Goal: Use online tool/utility: Utilize a website feature to perform a specific function

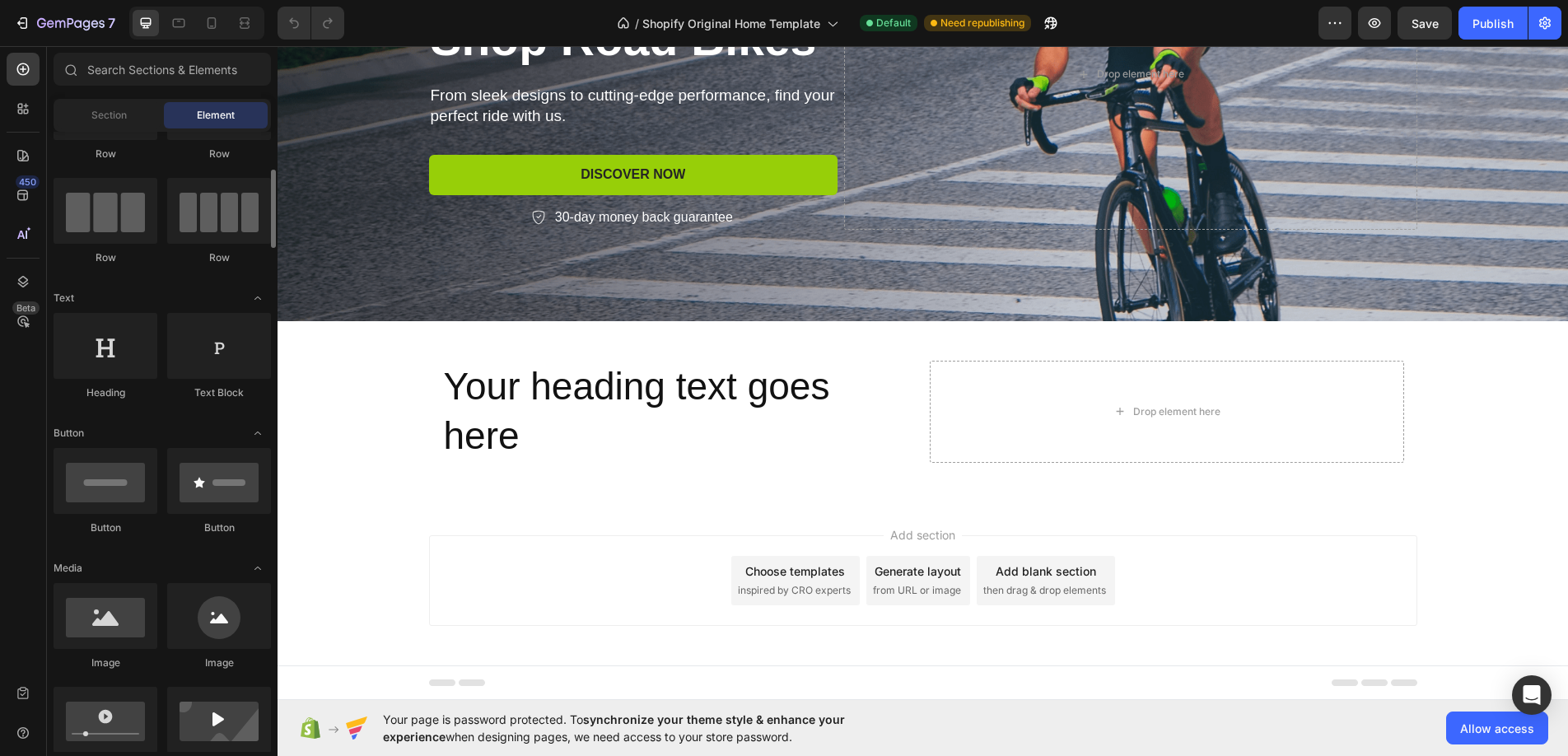
scroll to position [117, 0]
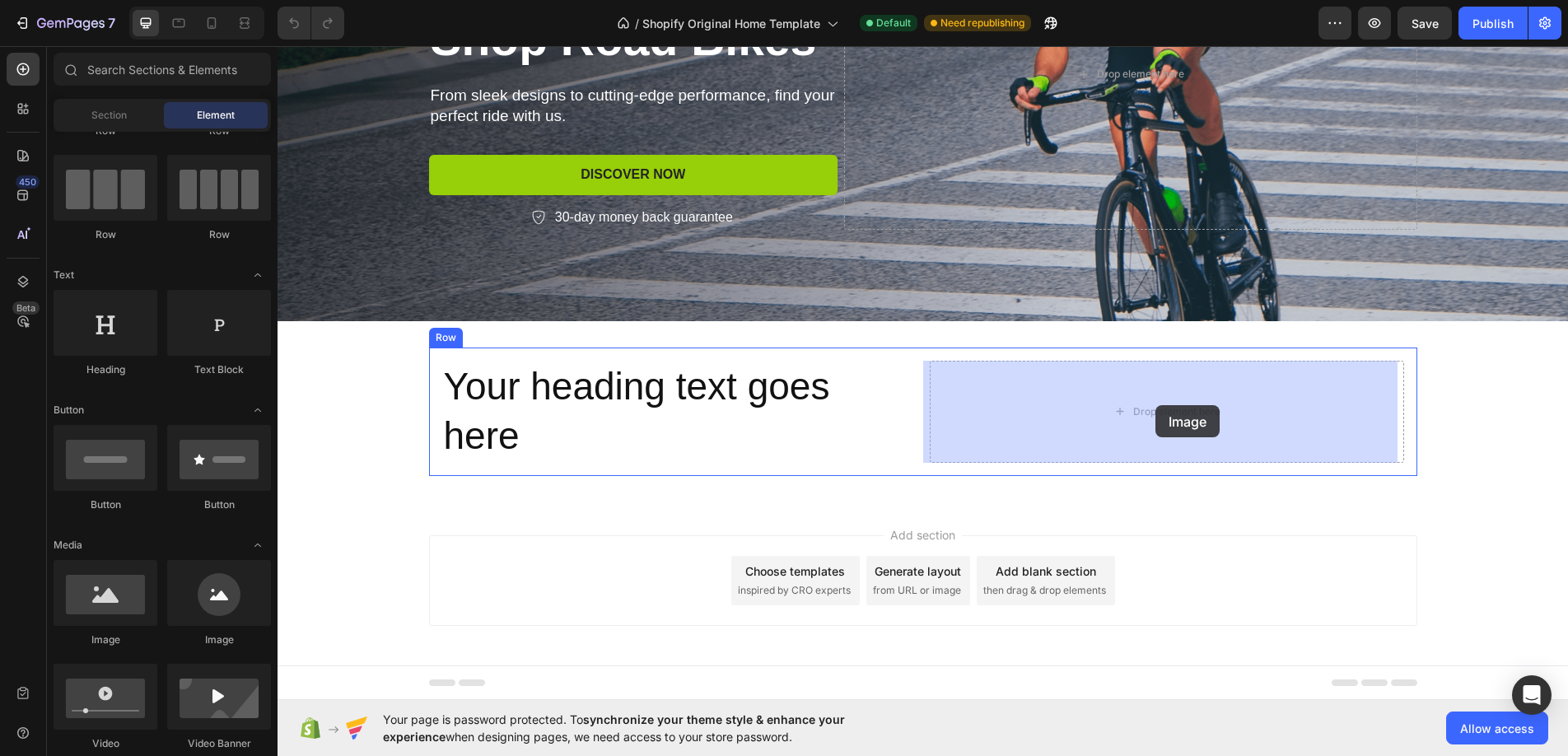
drag, startPoint x: 389, startPoint y: 621, endPoint x: 1155, endPoint y: 405, distance: 795.9
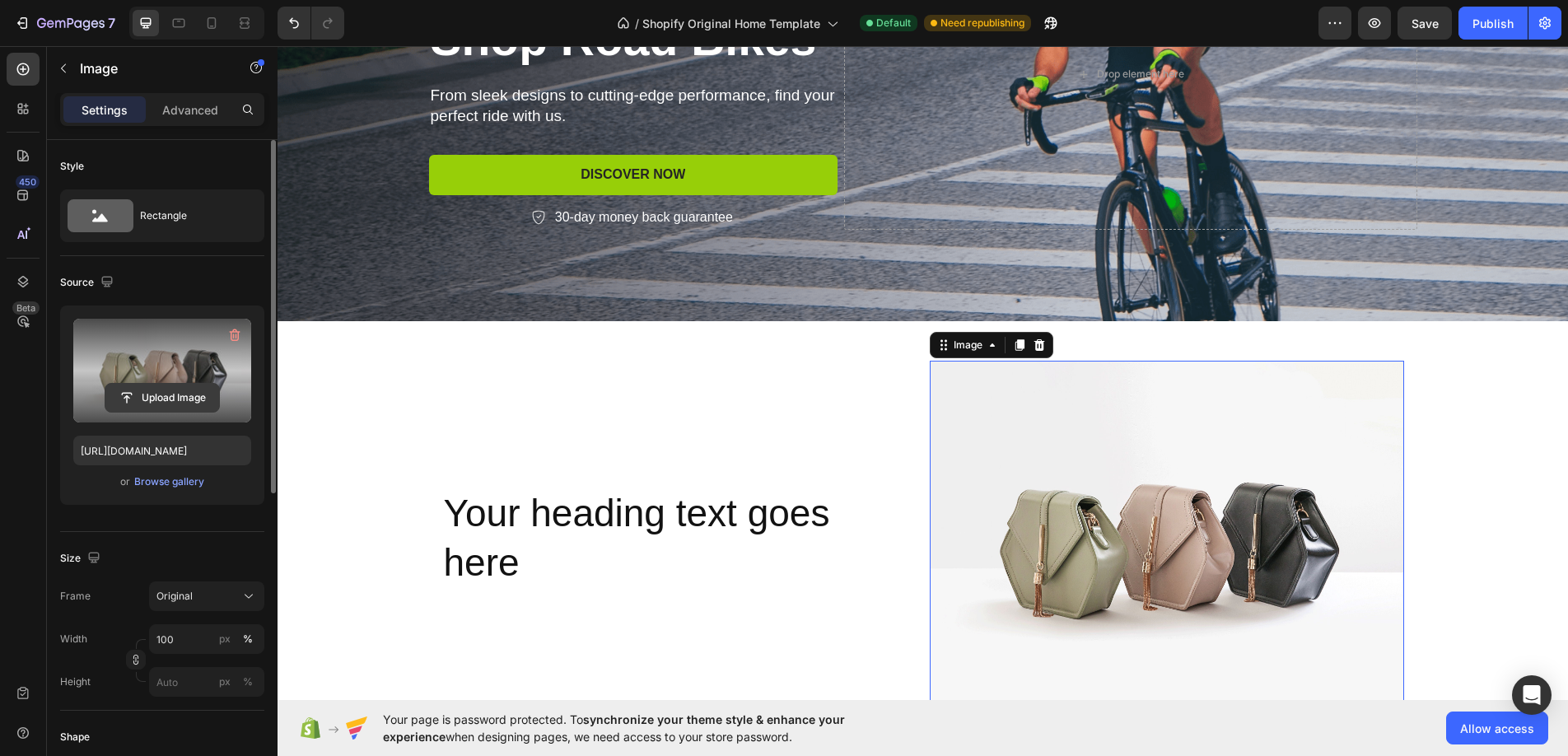
click at [141, 399] on input "file" at bounding box center [162, 398] width 114 height 28
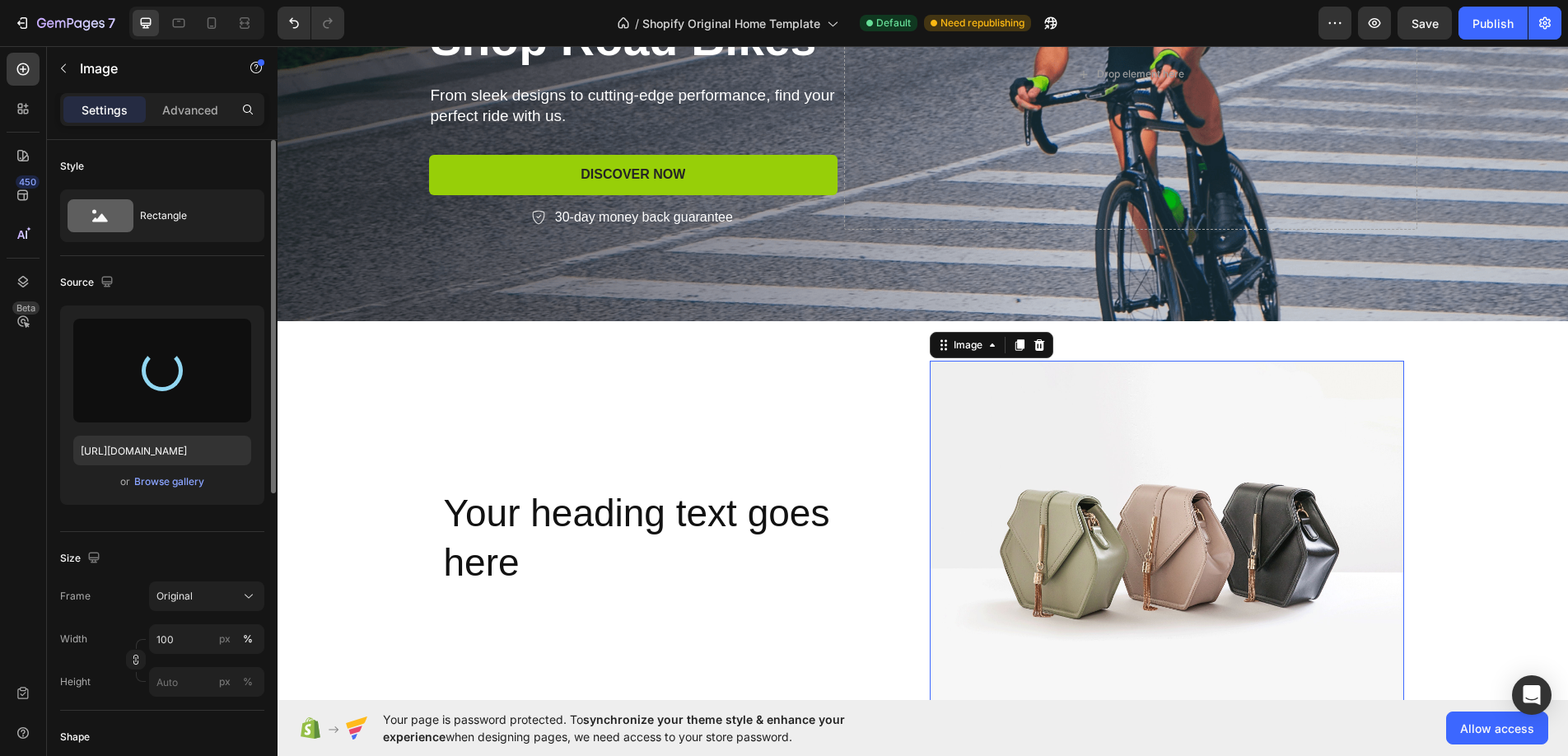
type input "[URL][DOMAIN_NAME]"
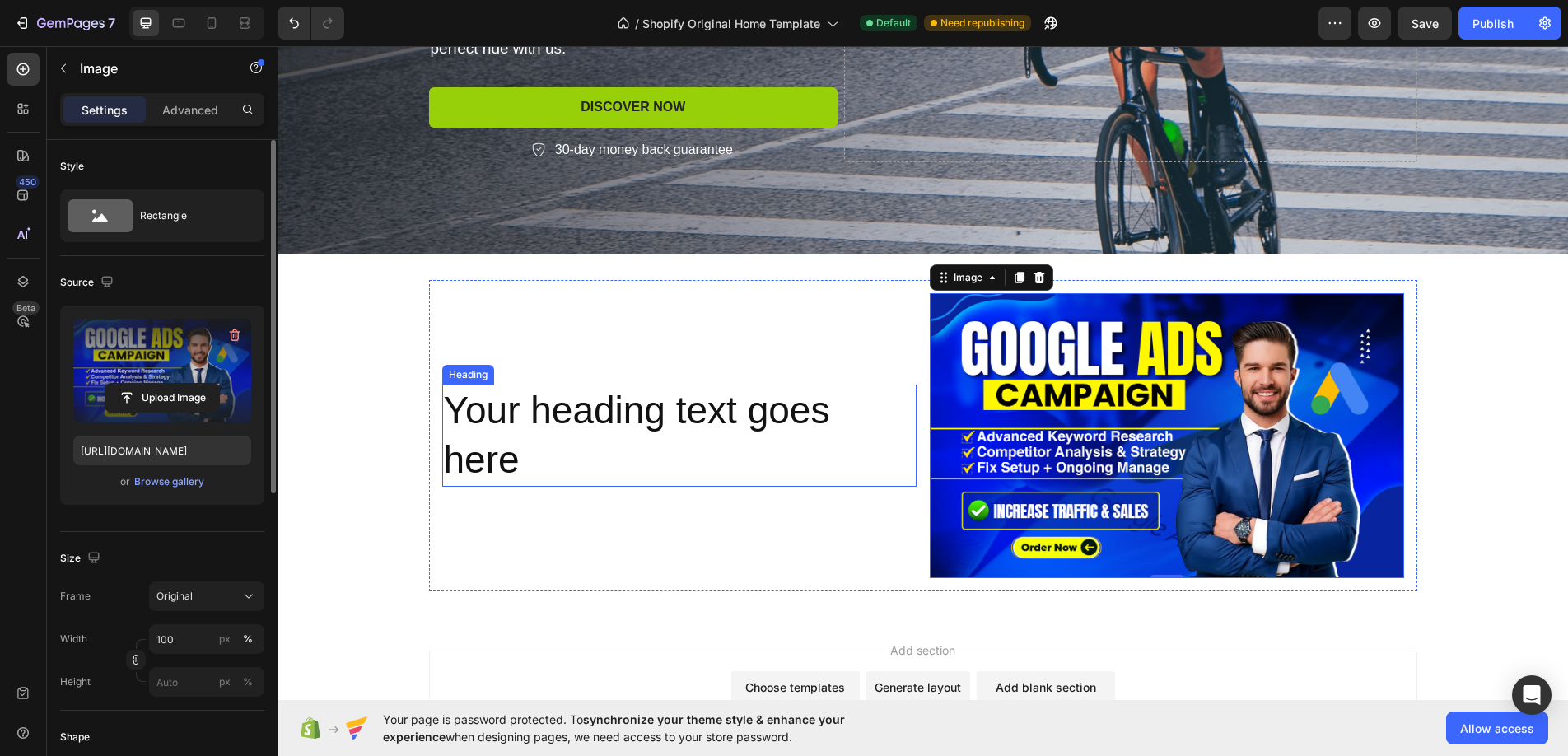
scroll to position [429, 0]
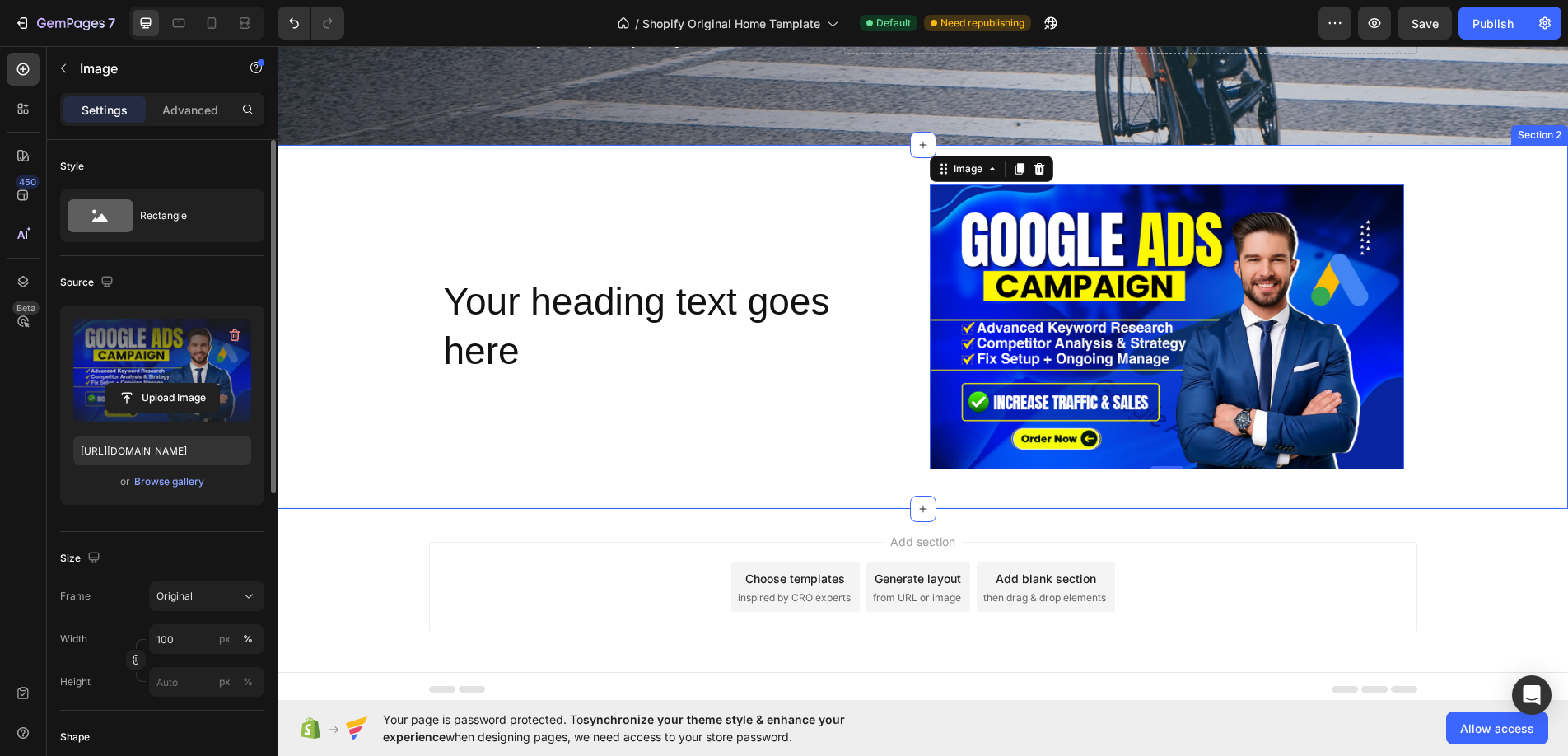
click at [379, 218] on div "Your heading text goes here Heading Image 0 Row" at bounding box center [922, 326] width 1290 height 311
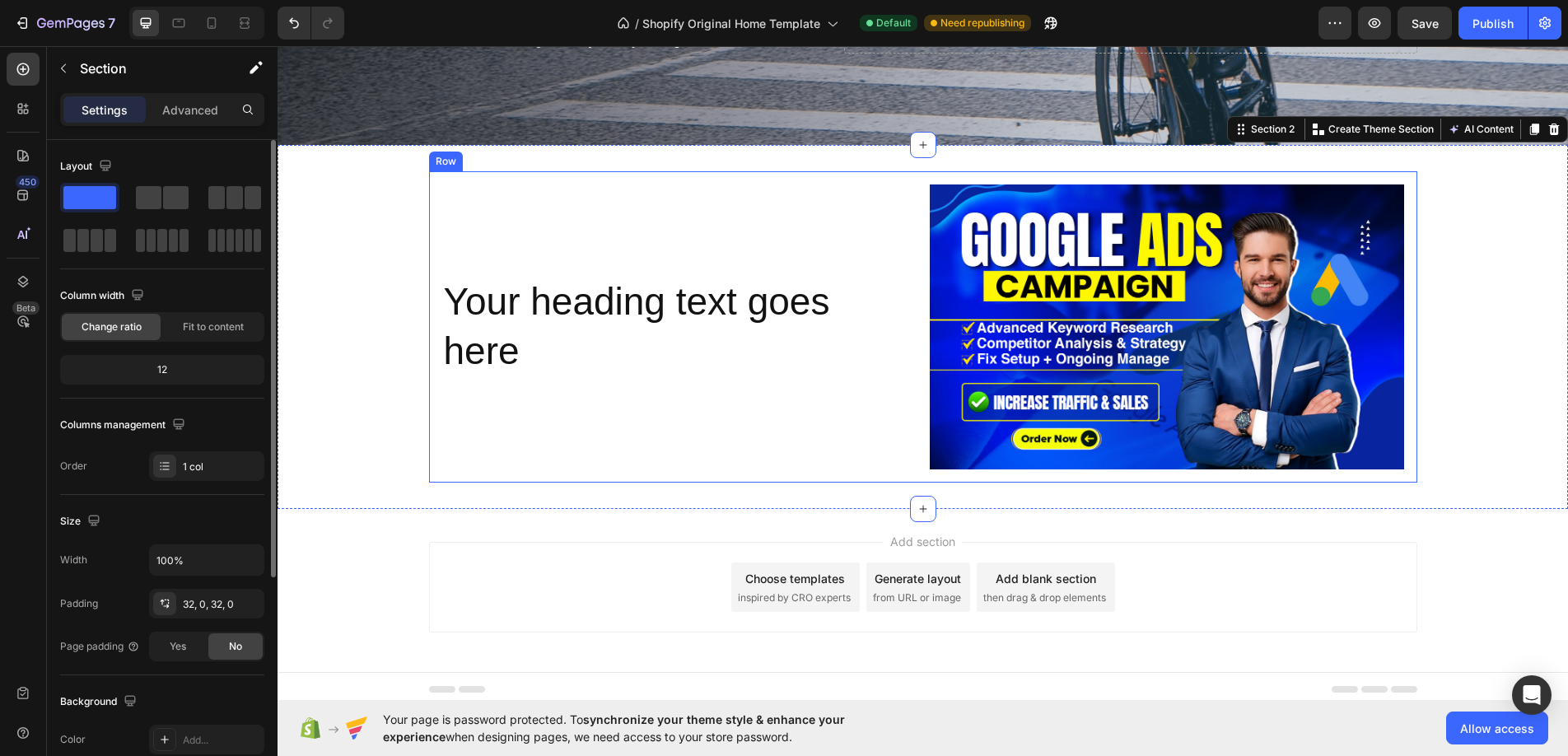
click at [442, 167] on div "Row" at bounding box center [446, 162] width 34 height 20
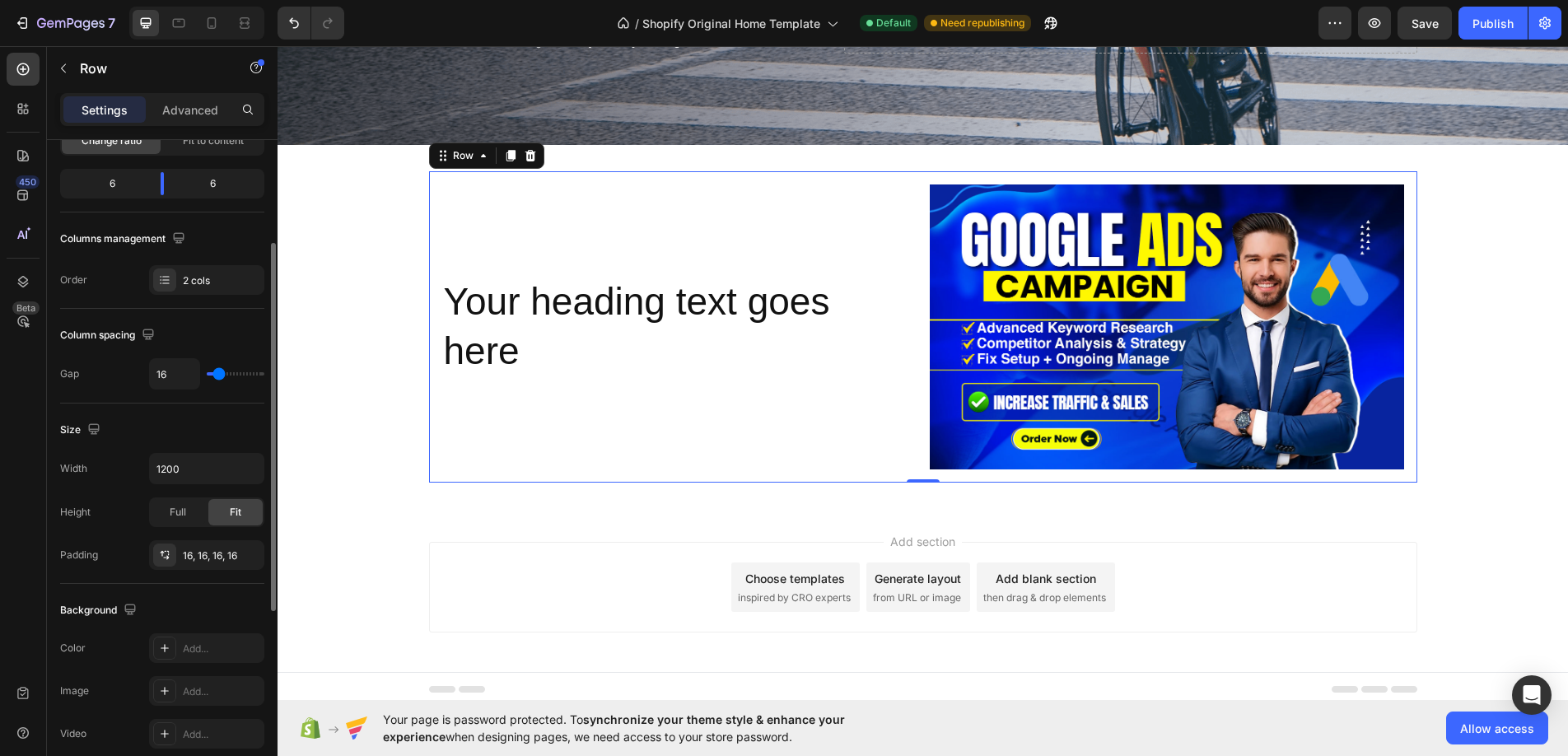
scroll to position [530, 0]
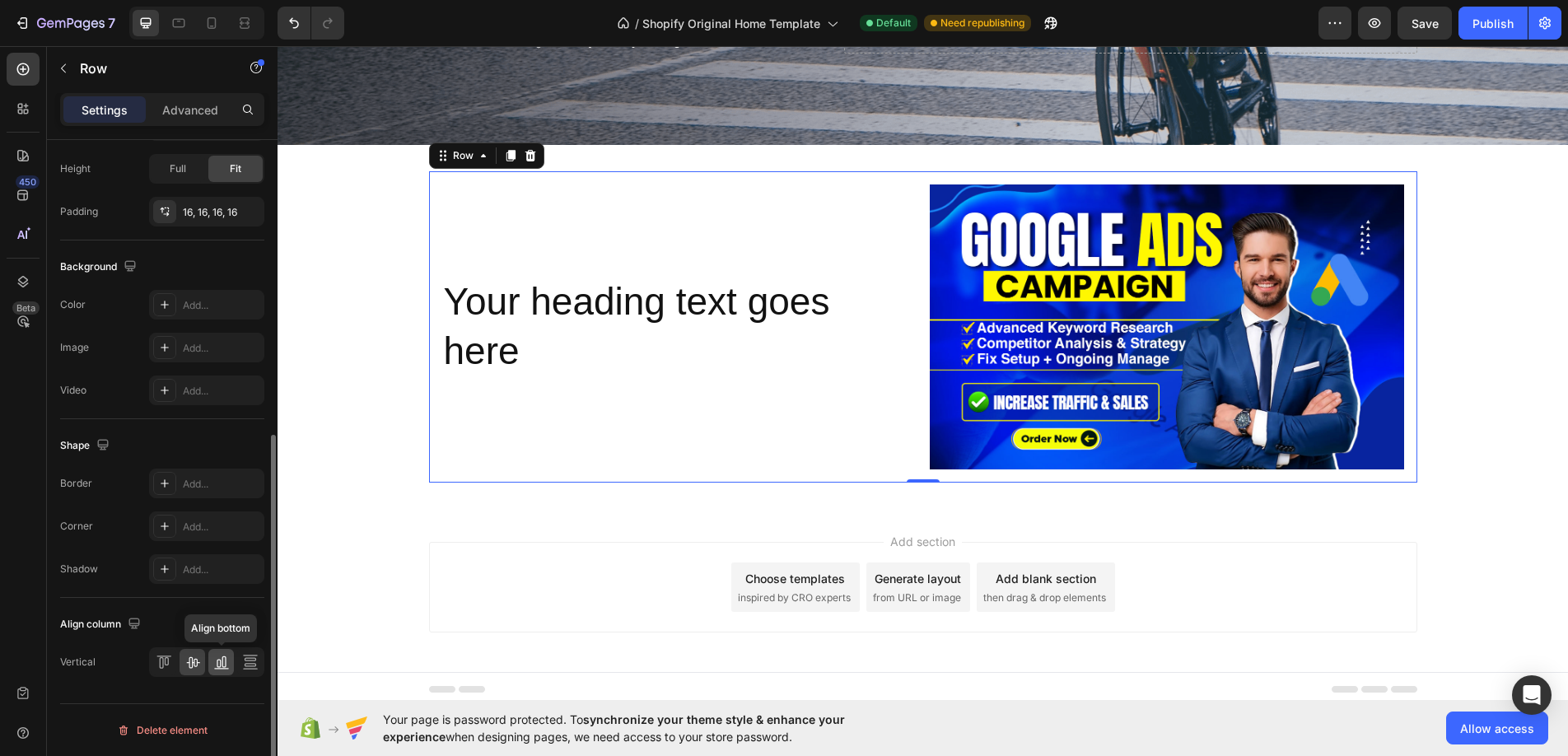
click at [215, 664] on icon at bounding box center [221, 662] width 16 height 16
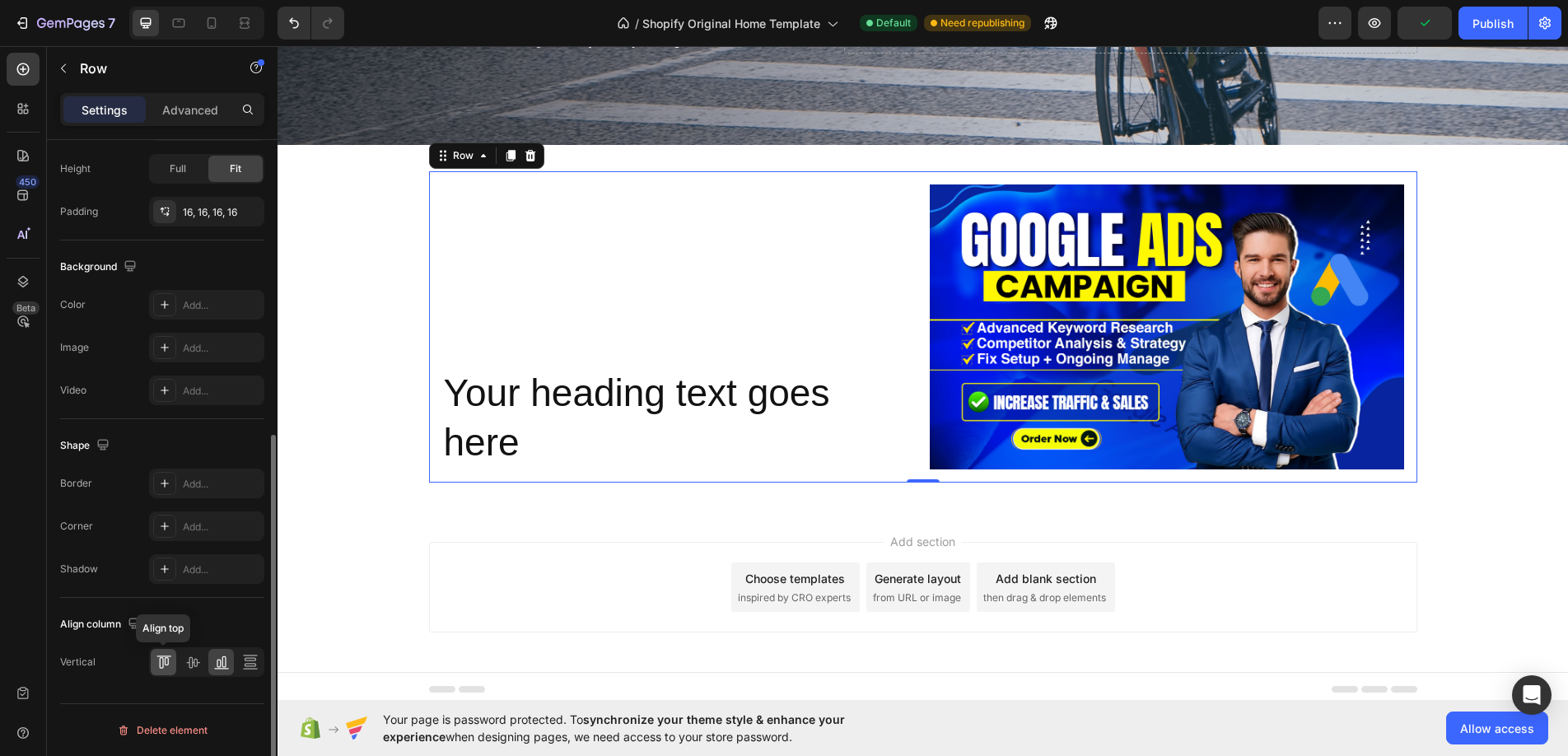
click at [170, 666] on icon at bounding box center [164, 662] width 16 height 16
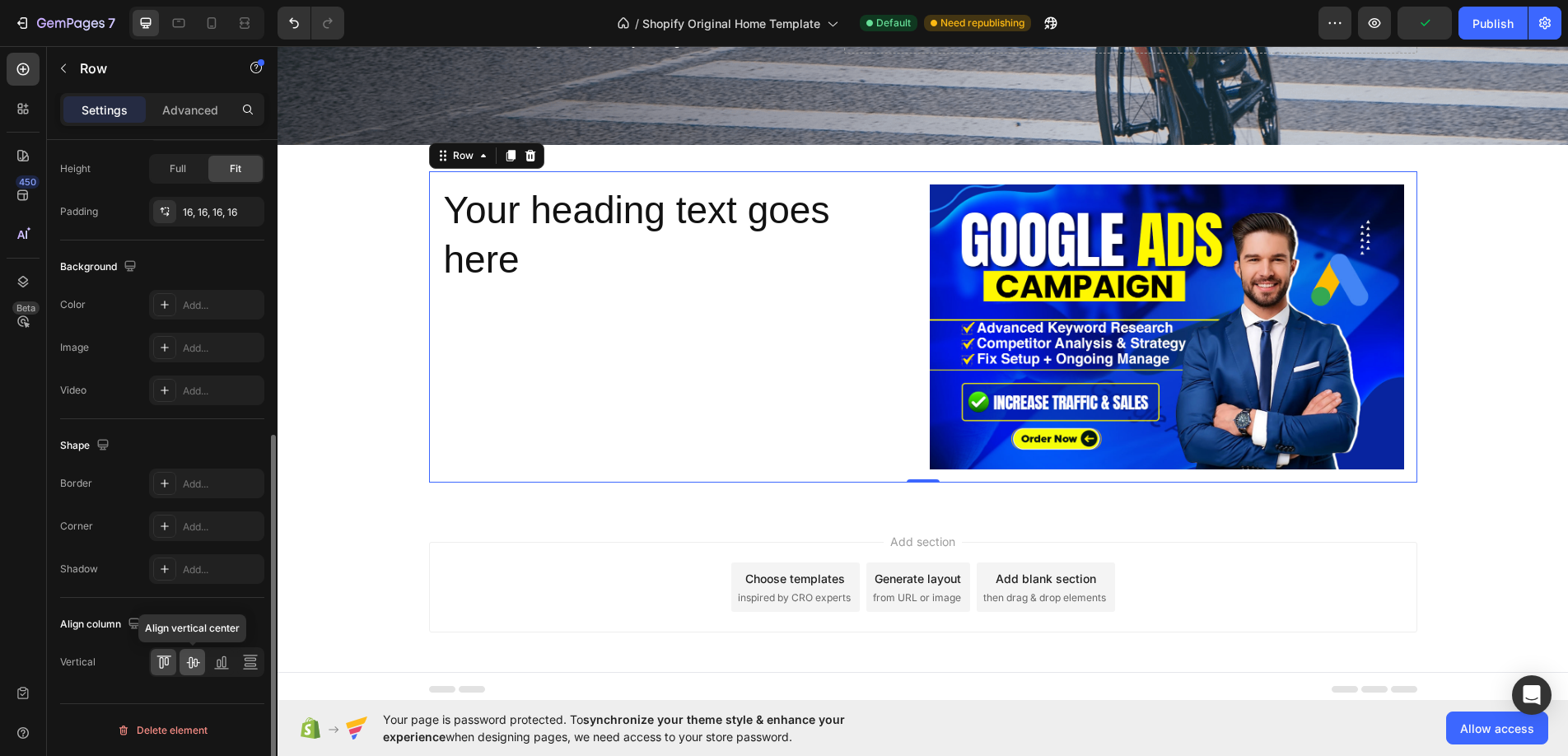
click at [190, 664] on icon at bounding box center [193, 662] width 16 height 16
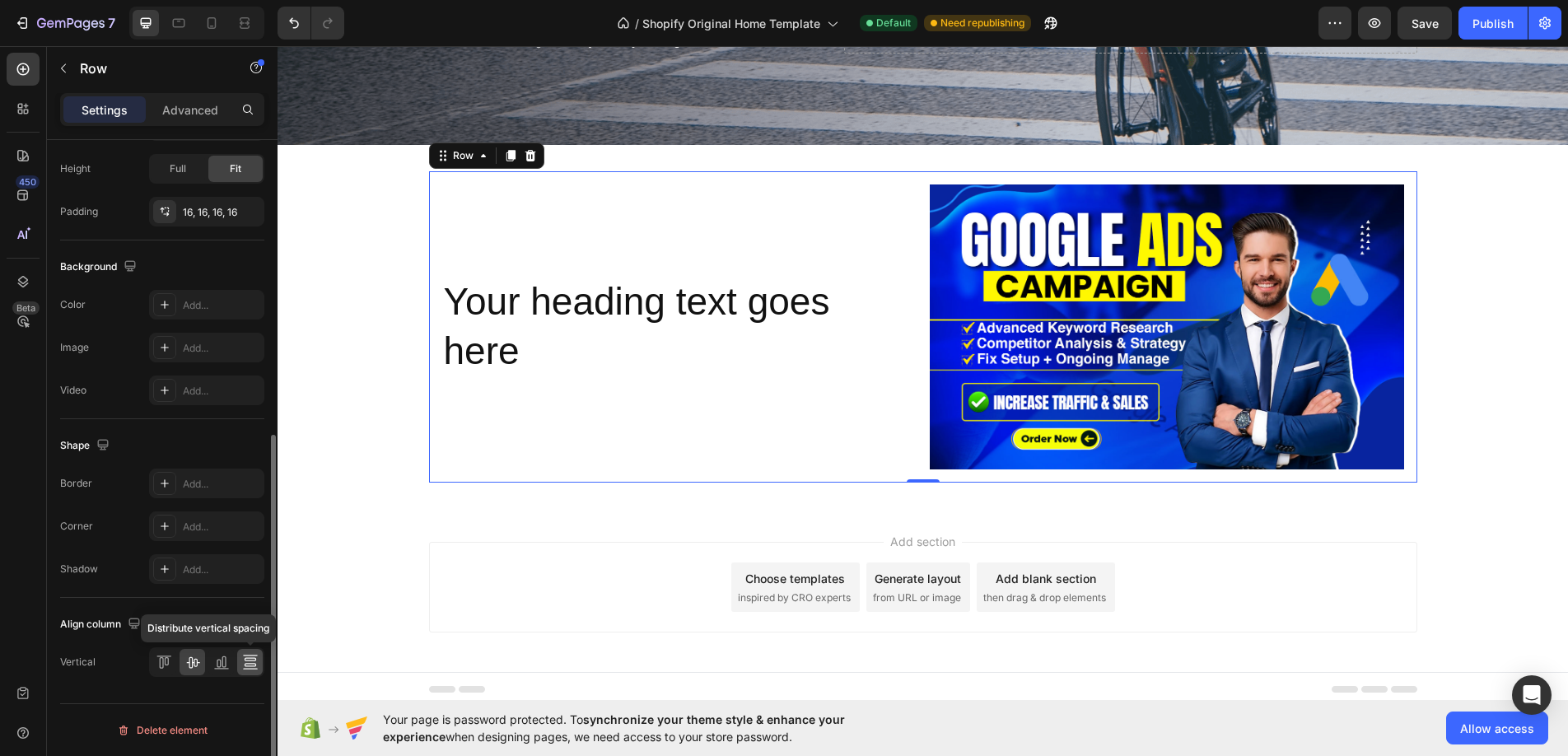
click at [241, 660] on div at bounding box center [250, 662] width 26 height 26
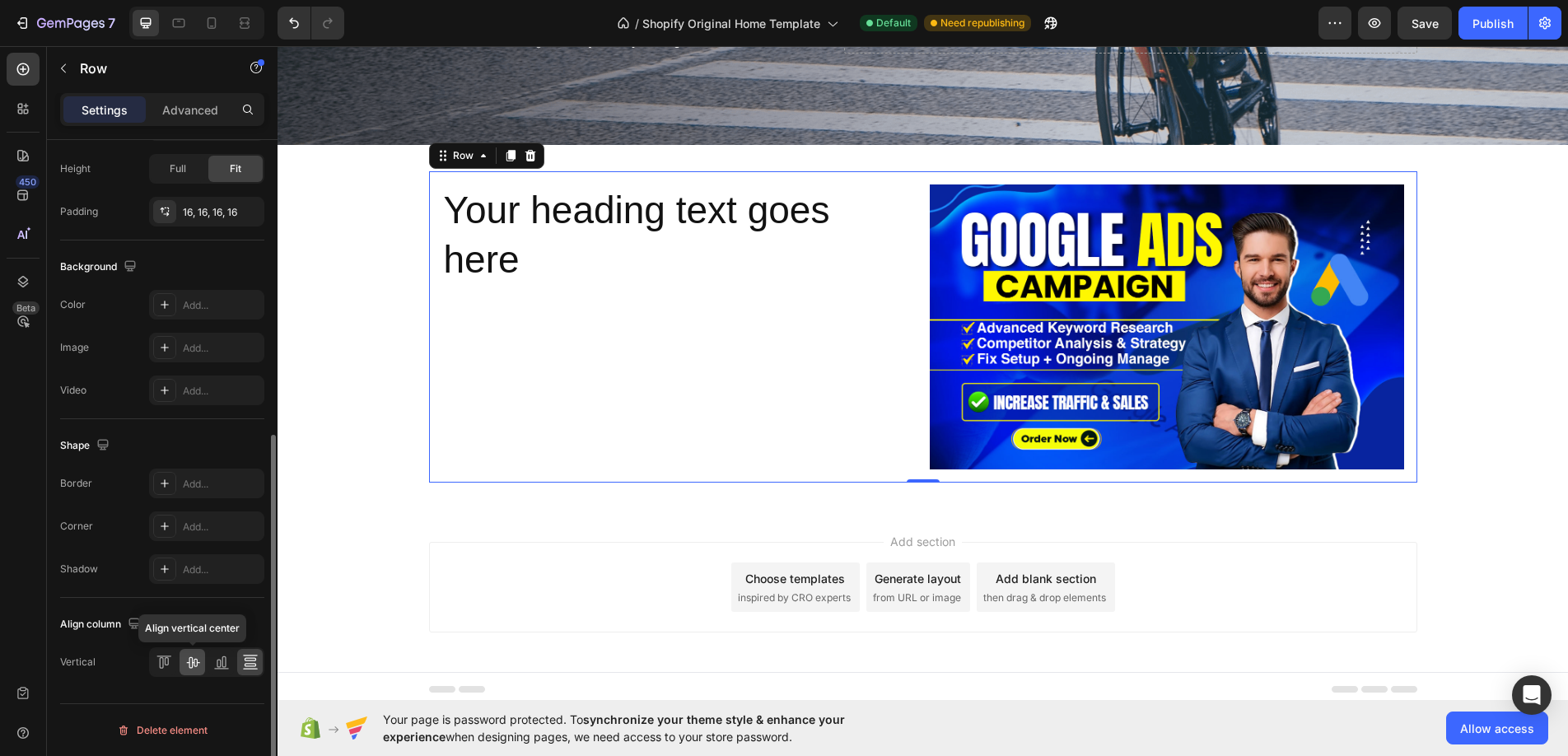
click at [193, 667] on icon at bounding box center [193, 662] width 16 height 16
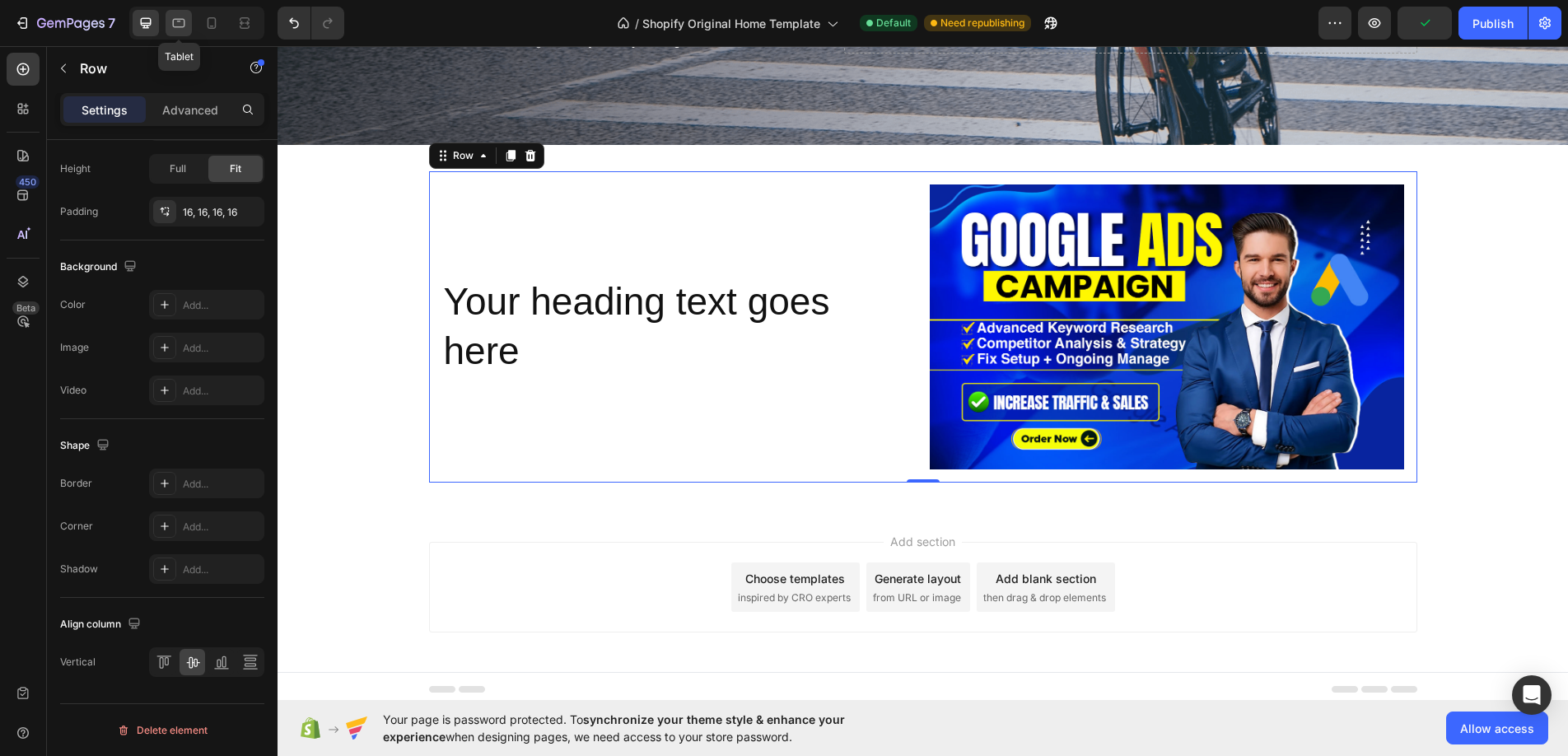
click at [190, 30] on div at bounding box center [179, 23] width 26 height 26
type input "100%"
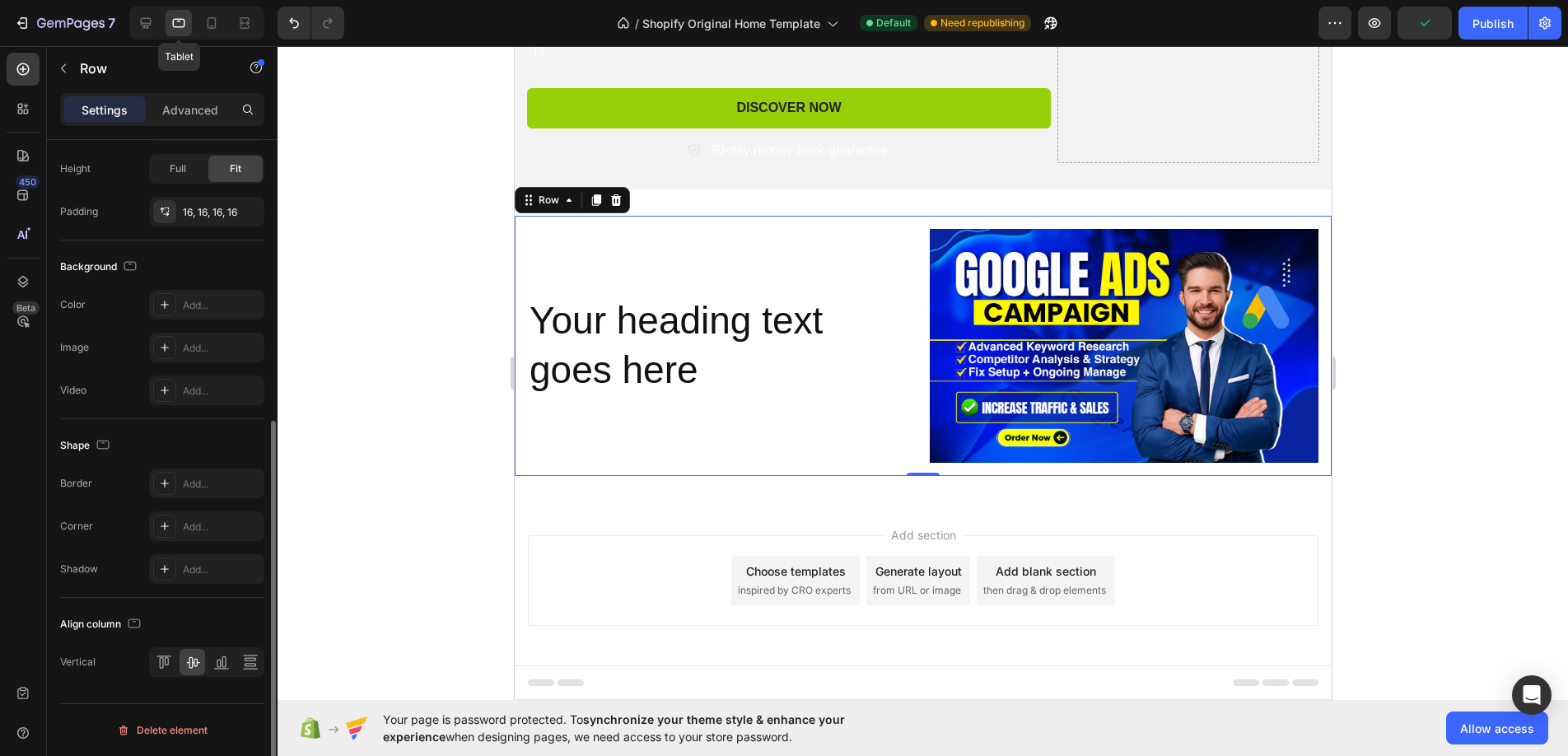
scroll to position [250, 0]
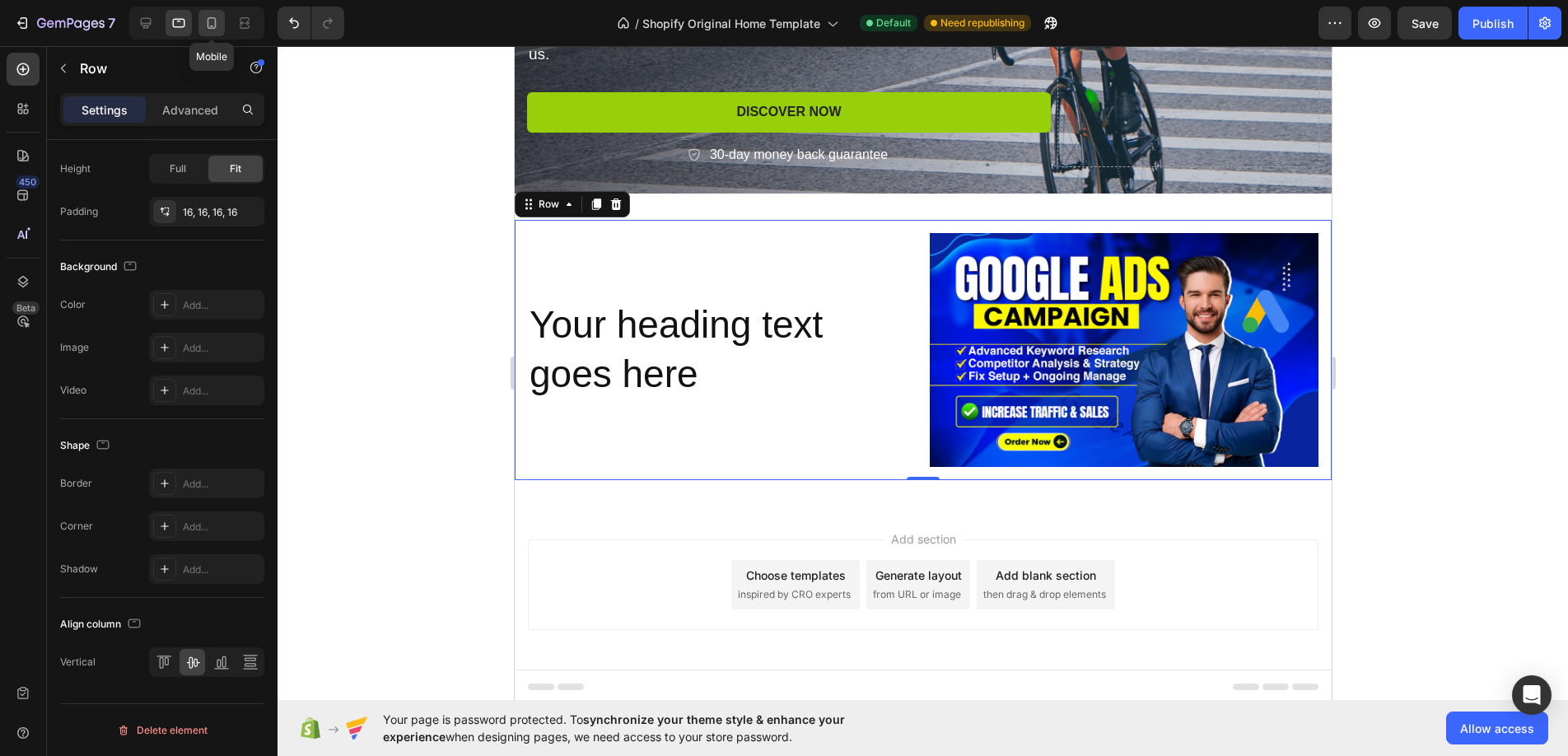
click at [213, 27] on icon at bounding box center [212, 23] width 16 height 16
type input "0"
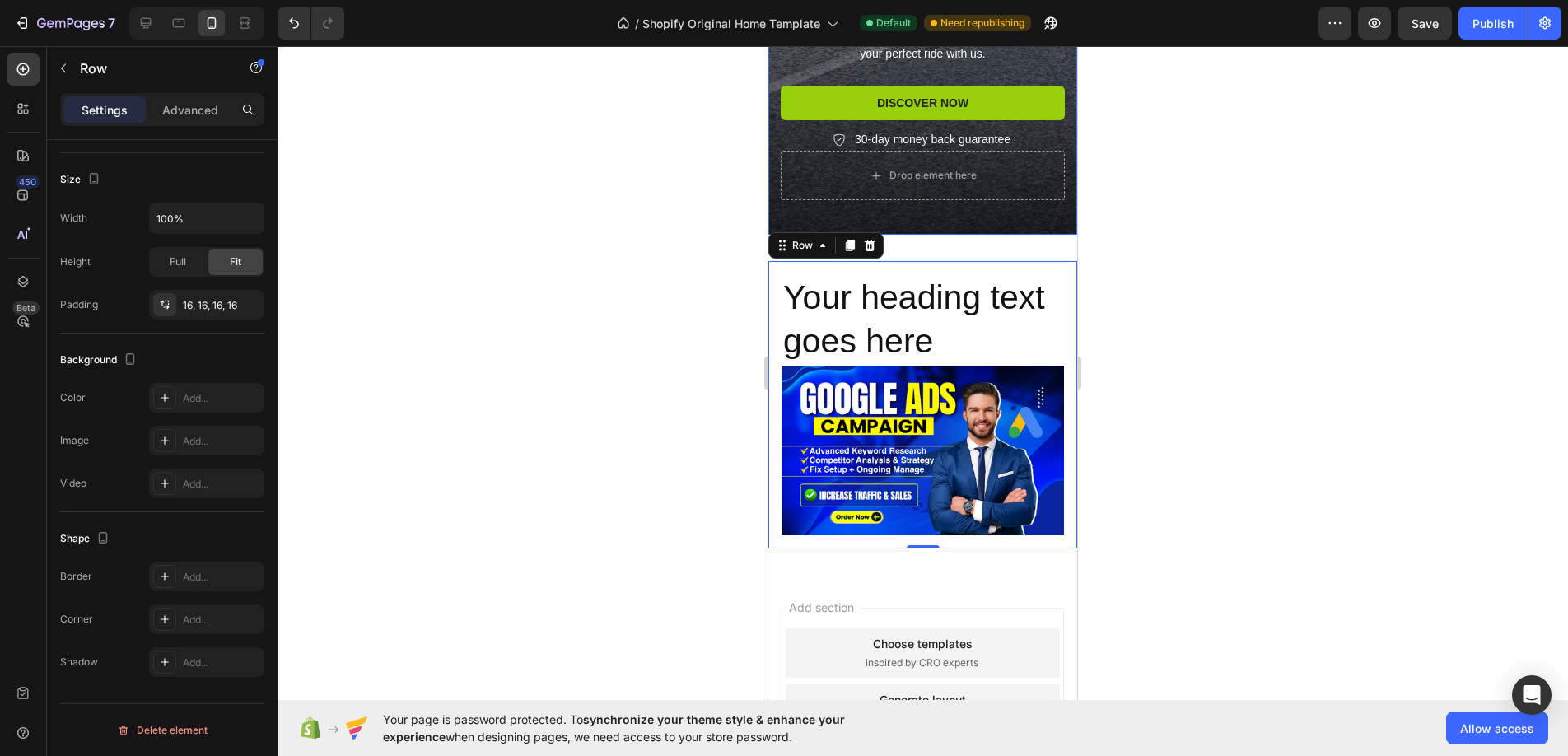
scroll to position [484, 0]
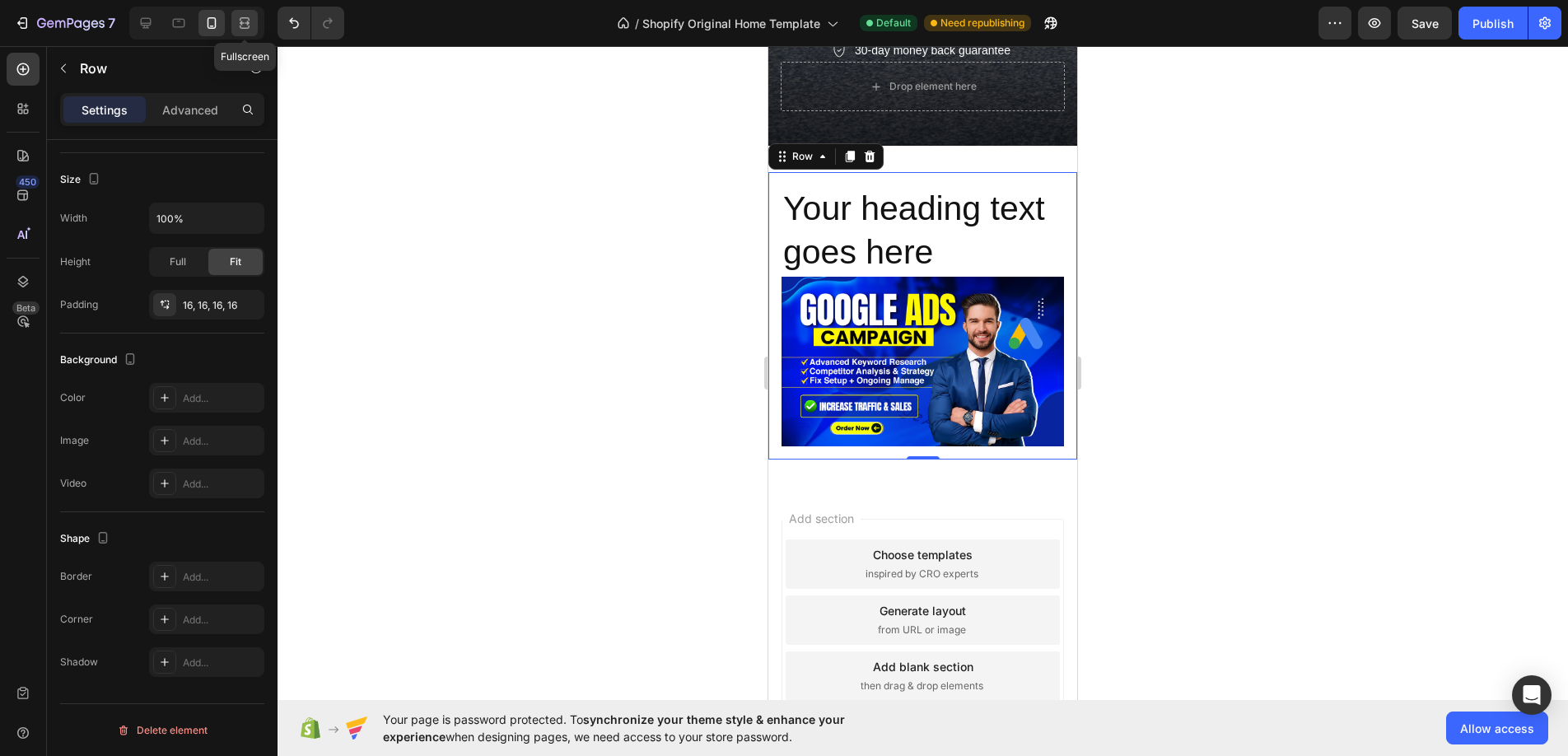
click at [246, 24] on icon at bounding box center [244, 23] width 16 height 16
type input "16"
type input "1200"
